Goal: Check status

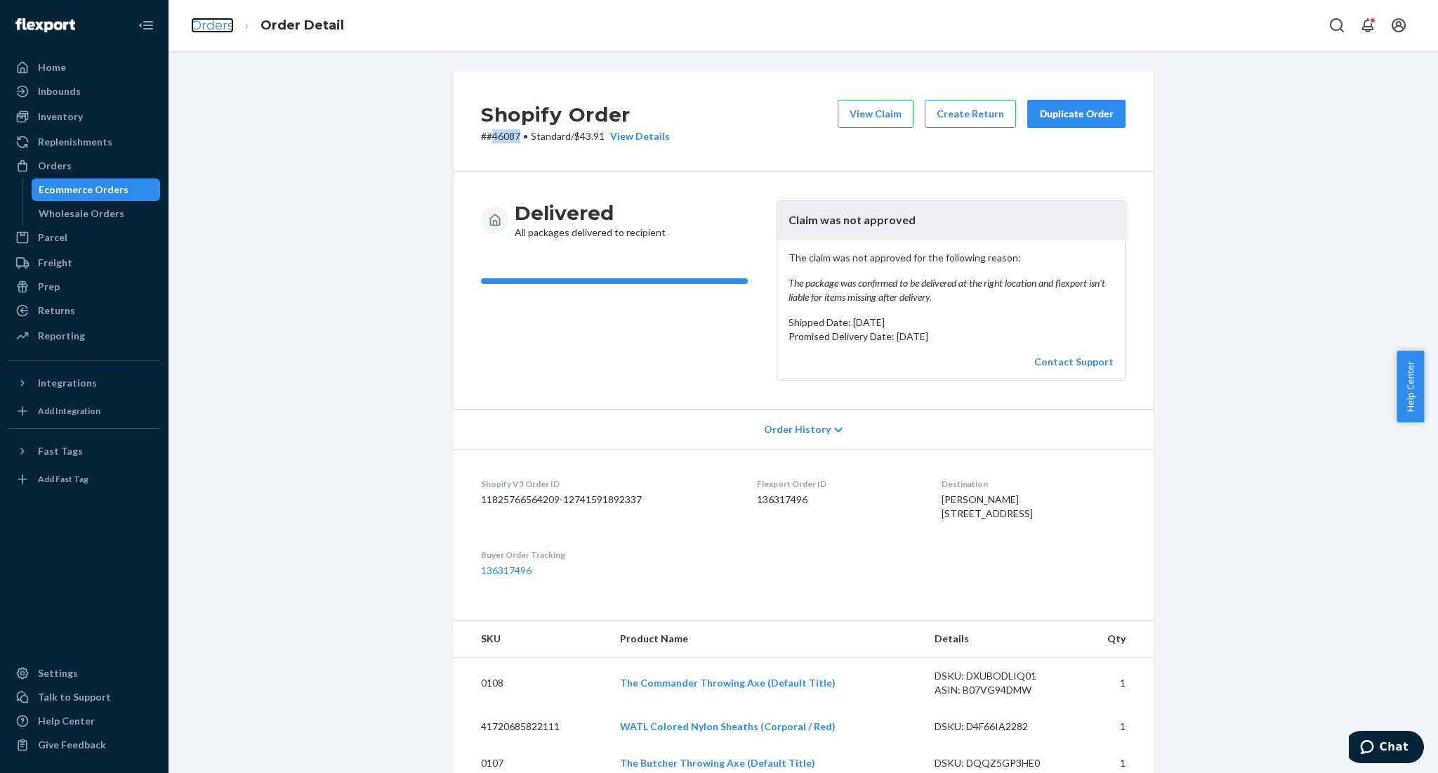
click at [221, 32] on link "Orders" at bounding box center [212, 25] width 43 height 15
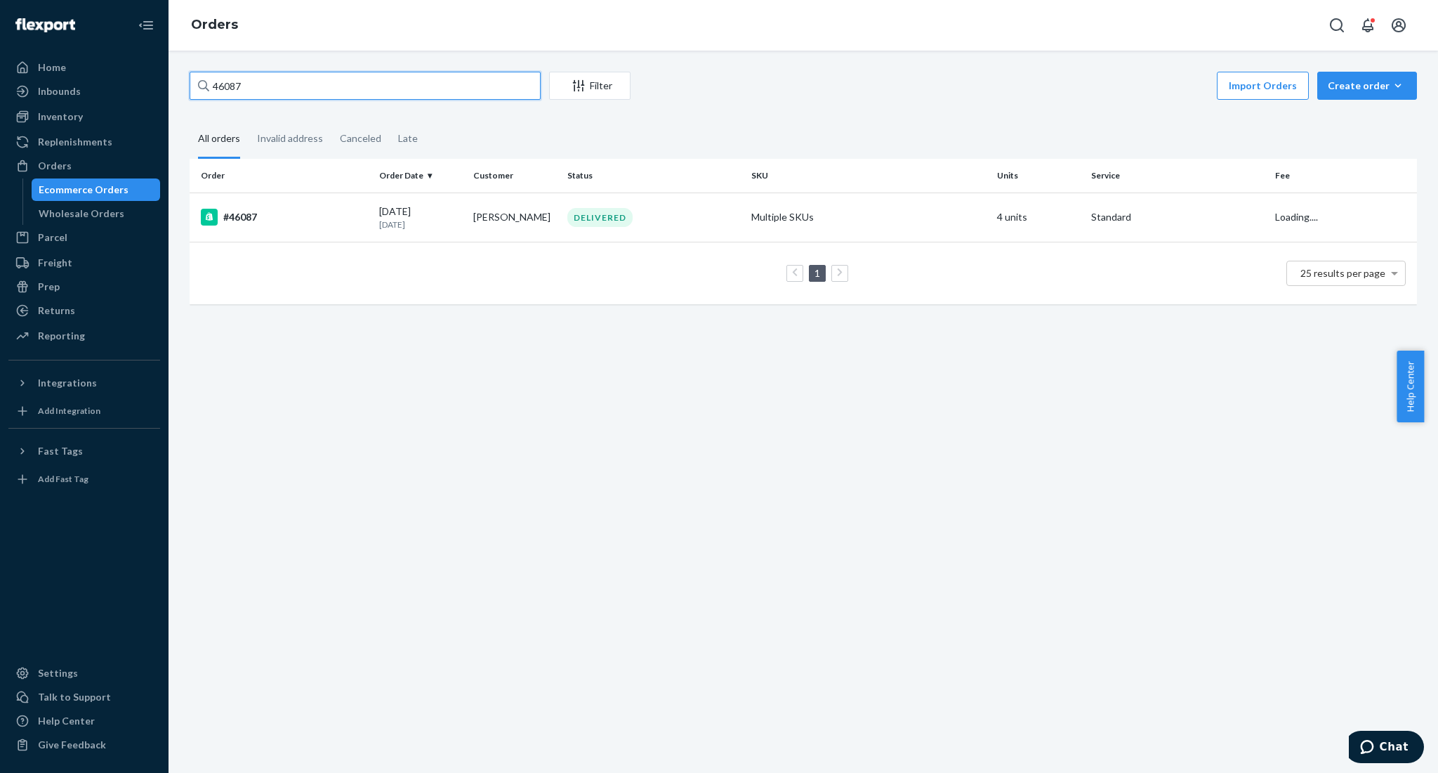
click at [406, 91] on input "46087" at bounding box center [365, 86] width 351 height 28
paste input "102"
type input "46102"
click at [242, 209] on div "#46102" at bounding box center [284, 217] width 167 height 17
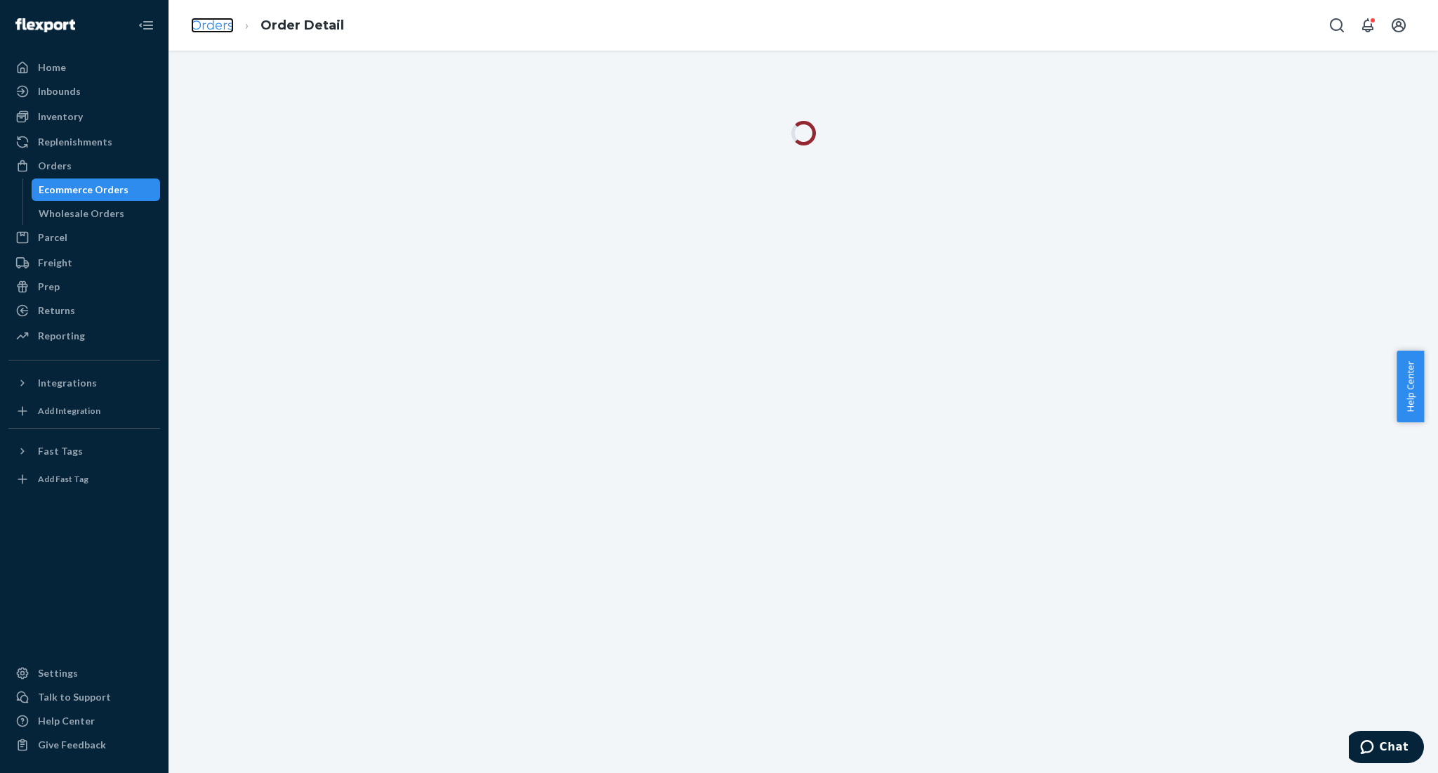
click at [230, 26] on link "Orders" at bounding box center [212, 25] width 43 height 15
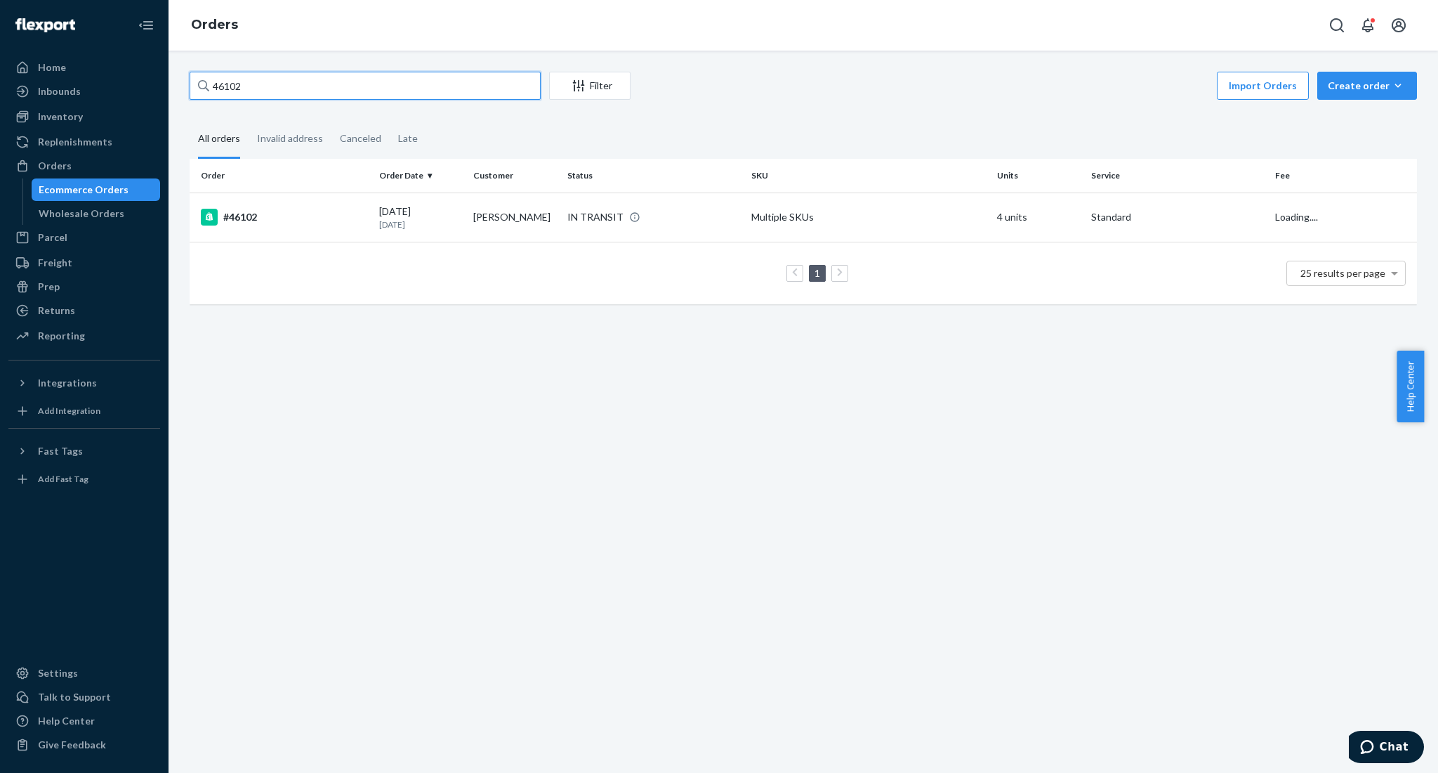
click at [305, 84] on input "46102" at bounding box center [365, 86] width 351 height 28
click at [254, 211] on div "#46102" at bounding box center [284, 217] width 167 height 17
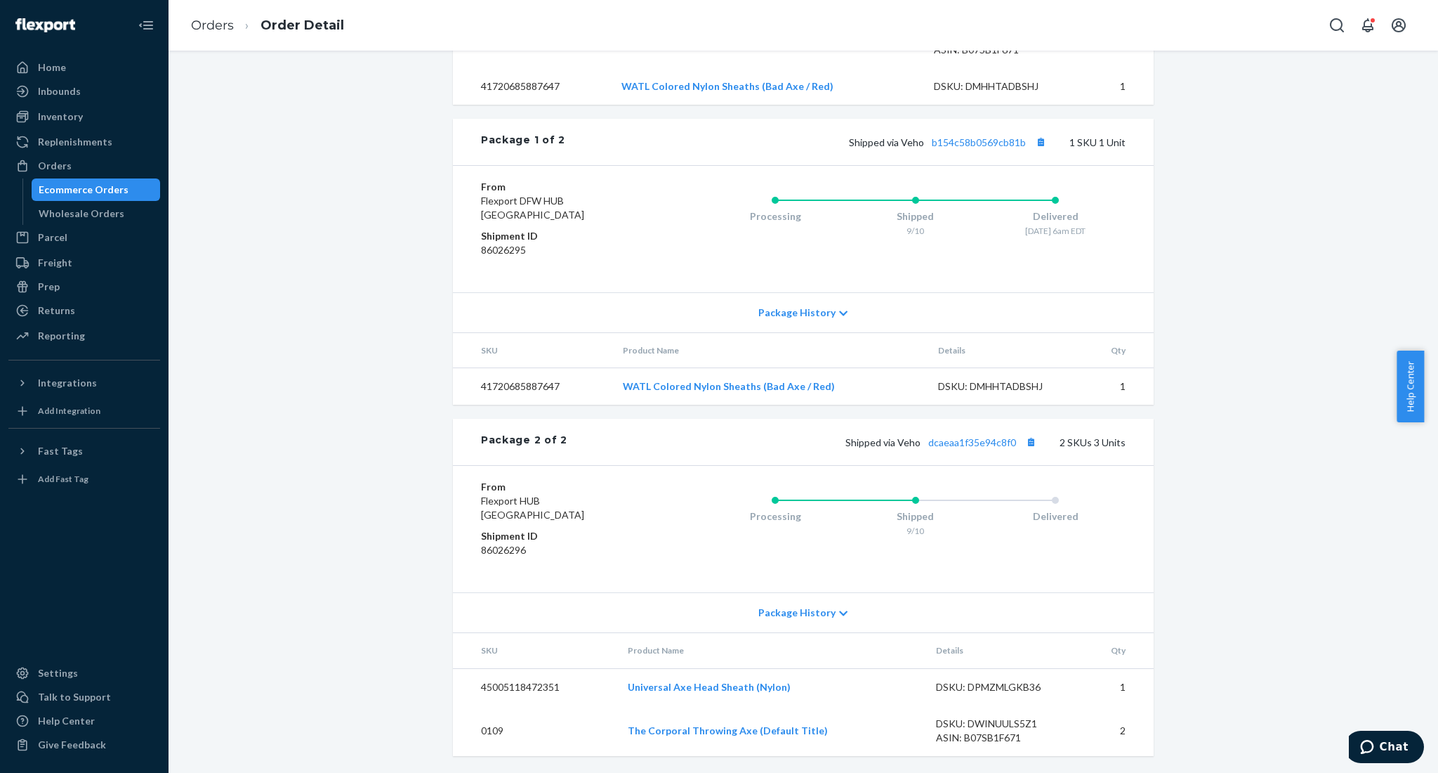
scroll to position [681, 0]
